Goal: Transaction & Acquisition: Subscribe to service/newsletter

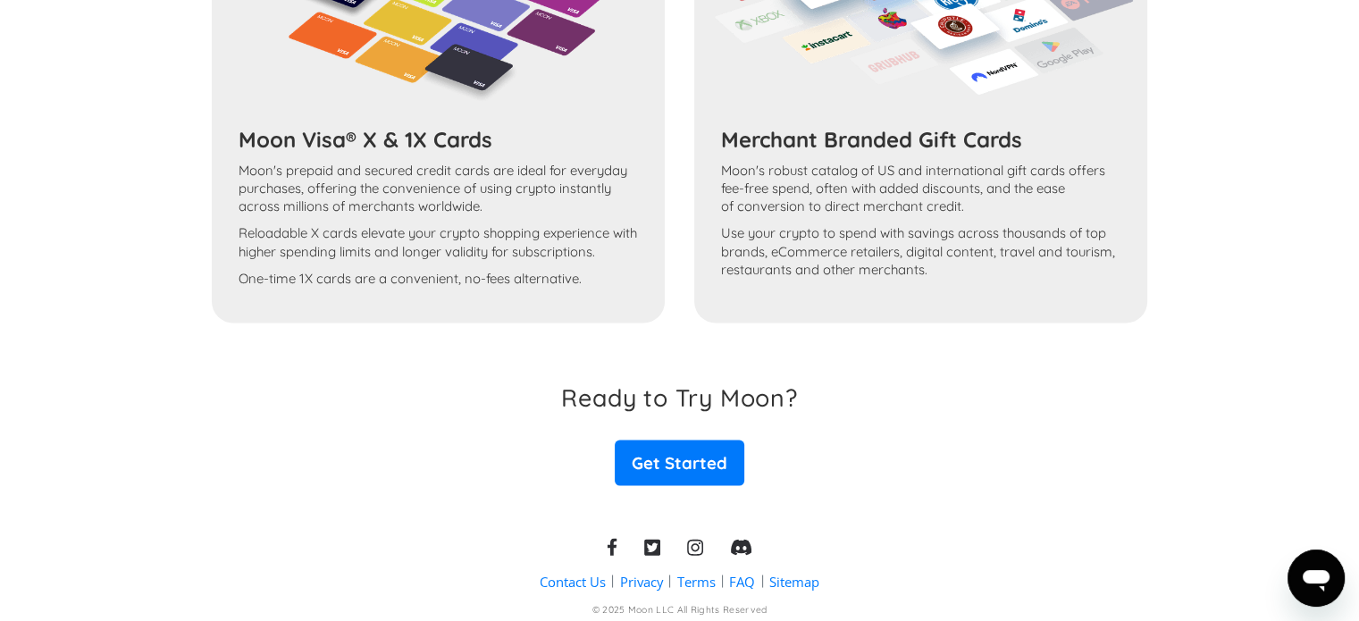
scroll to position [3210, 0]
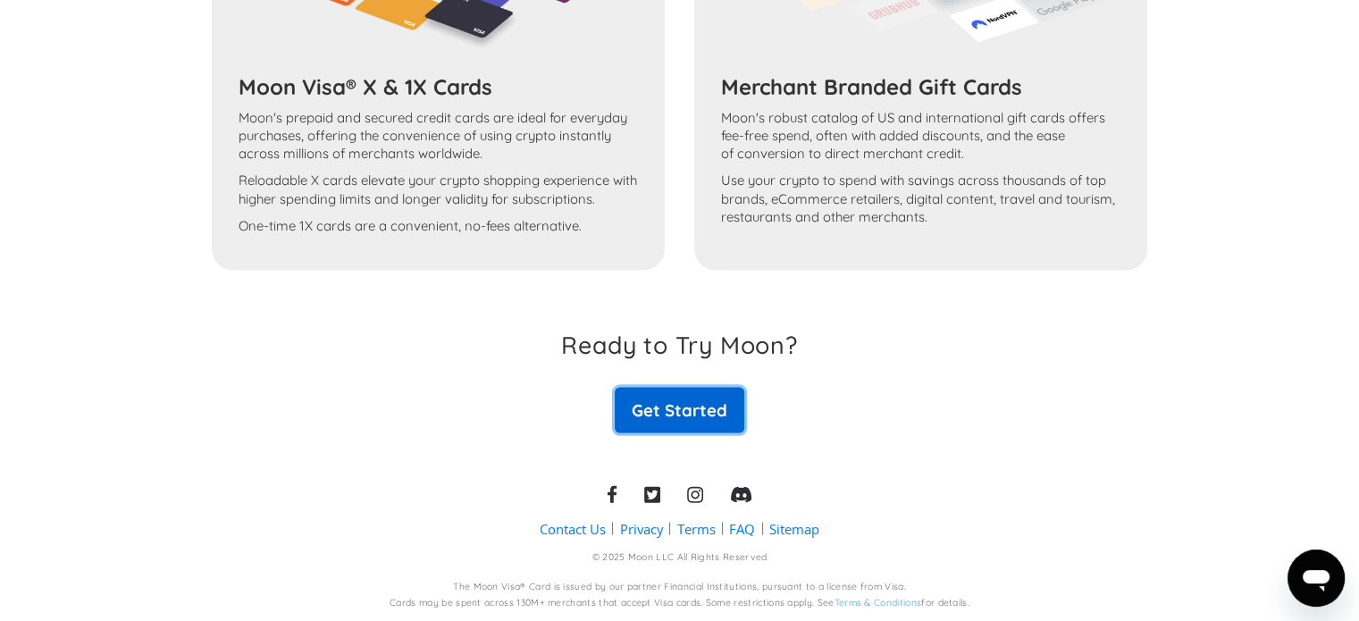
click at [679, 401] on link "Get Started" at bounding box center [679, 409] width 129 height 45
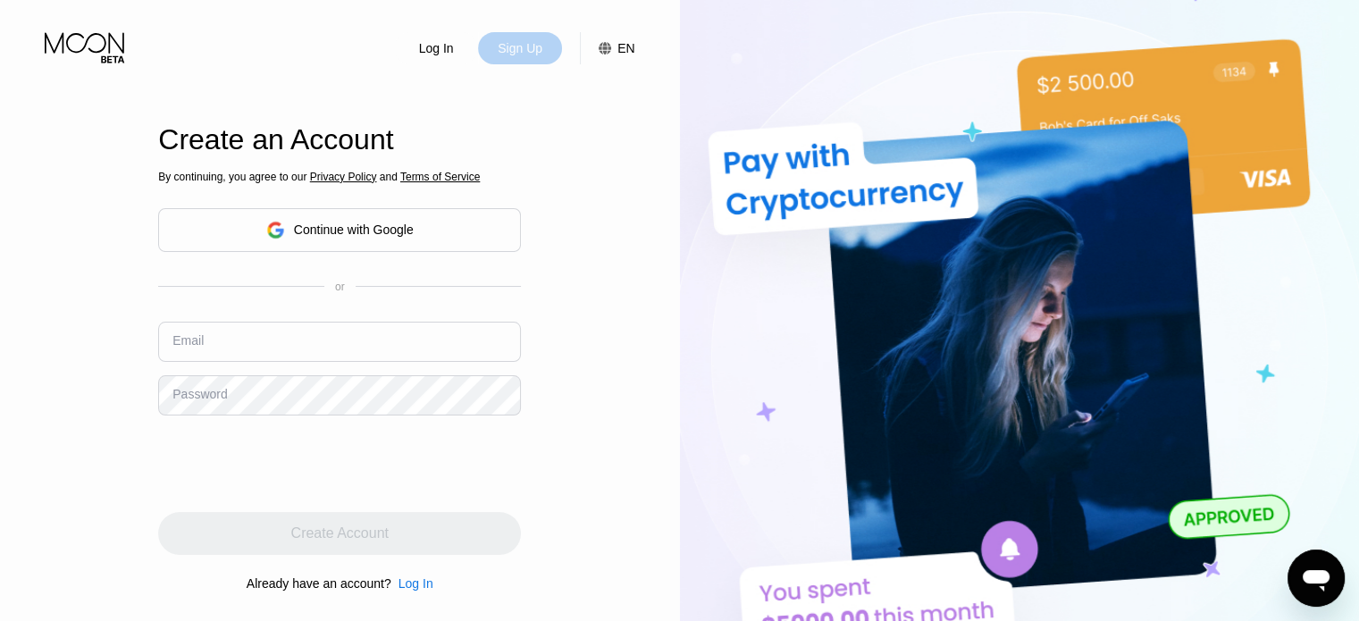
click at [536, 51] on div "Sign Up" at bounding box center [520, 48] width 48 height 18
click at [558, 71] on div "Log In Sign Up EN Language English Save Create an Account By continuing, you ag…" at bounding box center [340, 342] width 680 height 684
click at [672, 50] on div "Log In Sign Up EN Language English Save" at bounding box center [340, 32] width 680 height 64
click at [689, 40] on img at bounding box center [1020, 342] width 680 height 684
click at [692, 50] on img at bounding box center [1020, 342] width 680 height 684
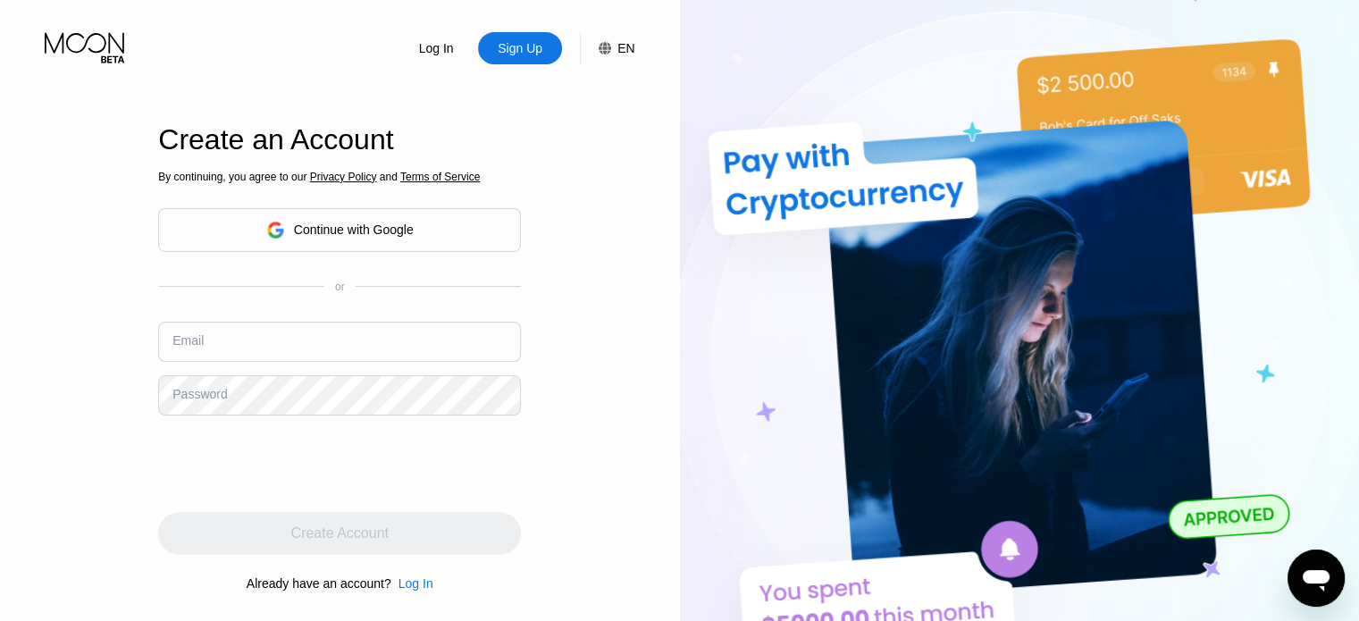
click at [692, 50] on img at bounding box center [1020, 342] width 680 height 684
